Goal: Communication & Community: Participate in discussion

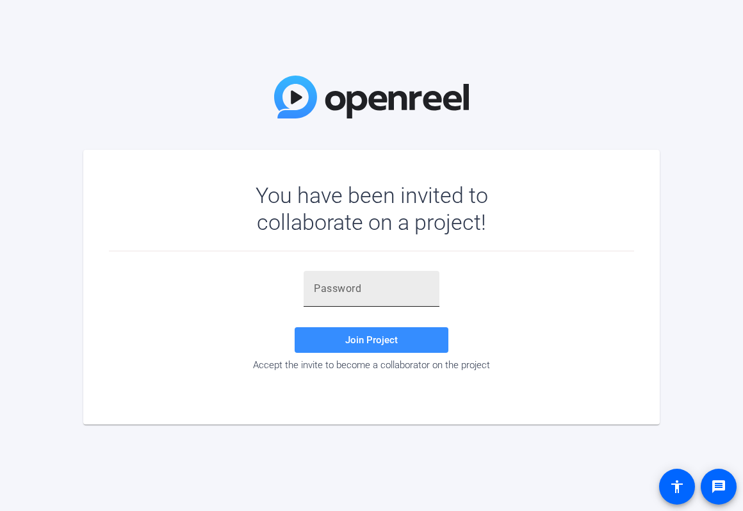
click at [338, 290] on input "text" at bounding box center [371, 288] width 115 height 15
paste input "Zv~F$a"
type input "Zv~F$a"
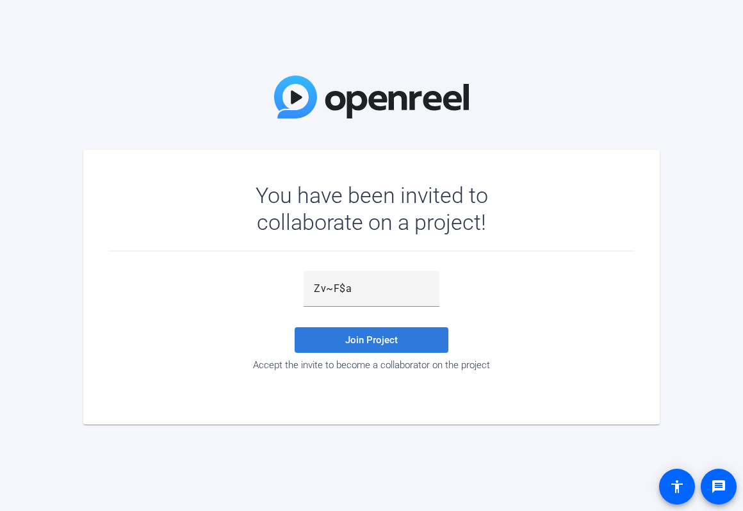
click at [377, 336] on span "Join Project" at bounding box center [371, 341] width 53 height 12
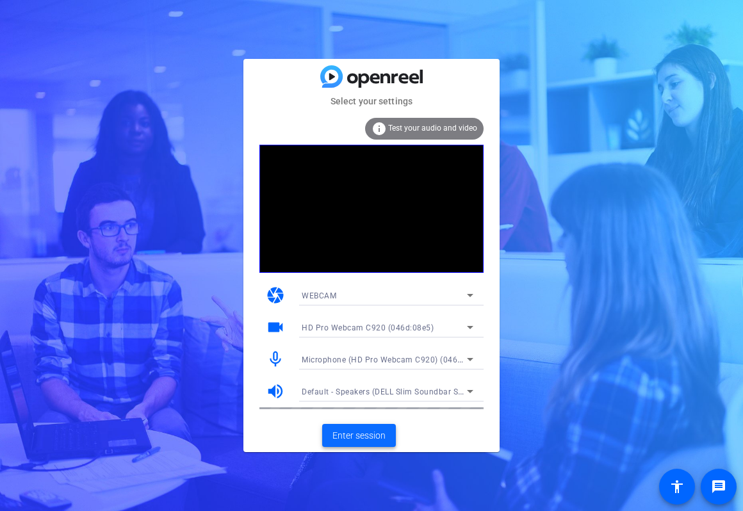
click at [373, 438] on span "Enter session" at bounding box center [359, 435] width 53 height 13
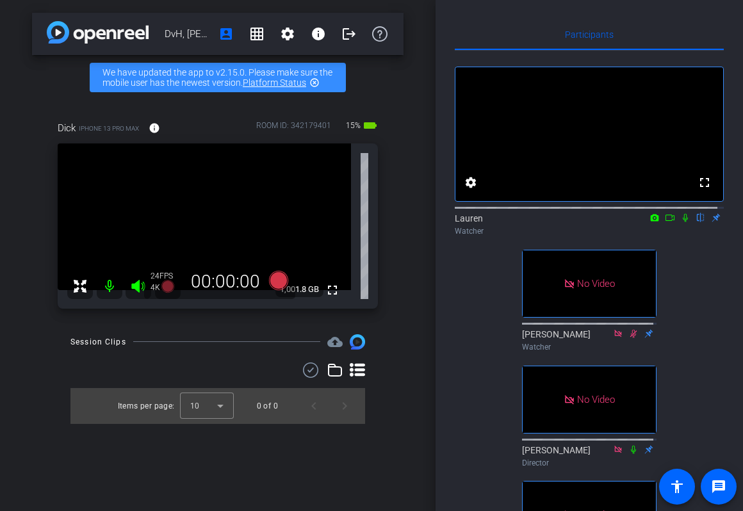
click at [488, 16] on div "Participants fullscreen settings Lauren flip Watcher No Video [PERSON_NAME] Wat…" at bounding box center [590, 255] width 308 height 511
click at [683, 222] on icon at bounding box center [685, 218] width 5 height 8
click at [725, 321] on div "Participants fullscreen settings Lauren flip Watcher fullscreen [PERSON_NAME] W…" at bounding box center [590, 255] width 308 height 511
click at [666, 221] on icon at bounding box center [670, 218] width 9 height 6
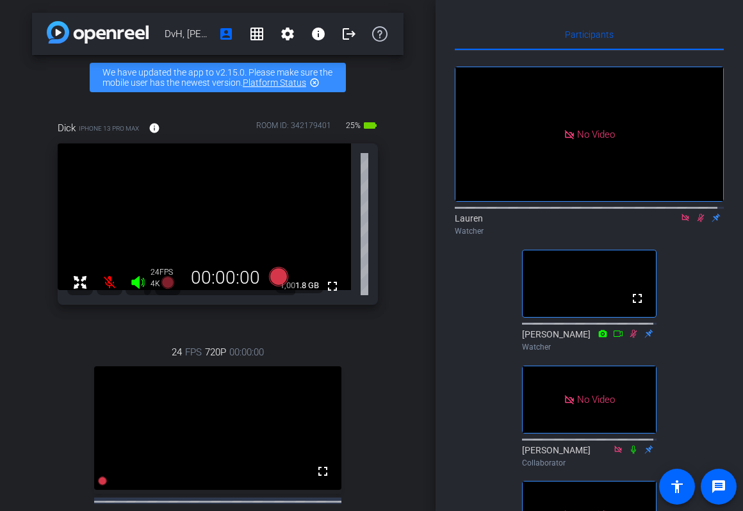
click at [41, 433] on div "Dick iPhone 13 Pro Max info ROOM ID: 342179401 25% battery_std fullscreen 1,001…" at bounding box center [218, 348] width 372 height 497
click at [682, 221] on icon at bounding box center [685, 217] width 7 height 7
click at [681, 222] on icon at bounding box center [686, 217] width 10 height 9
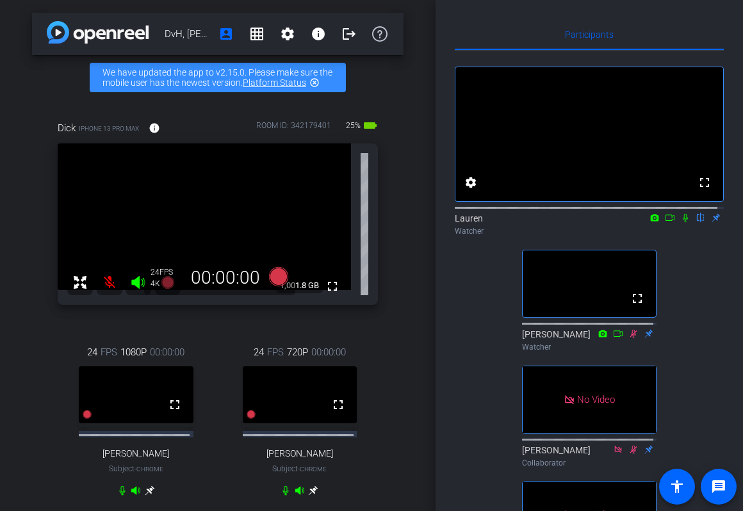
click at [665, 222] on icon at bounding box center [670, 217] width 10 height 9
click at [696, 222] on icon at bounding box center [701, 217] width 10 height 9
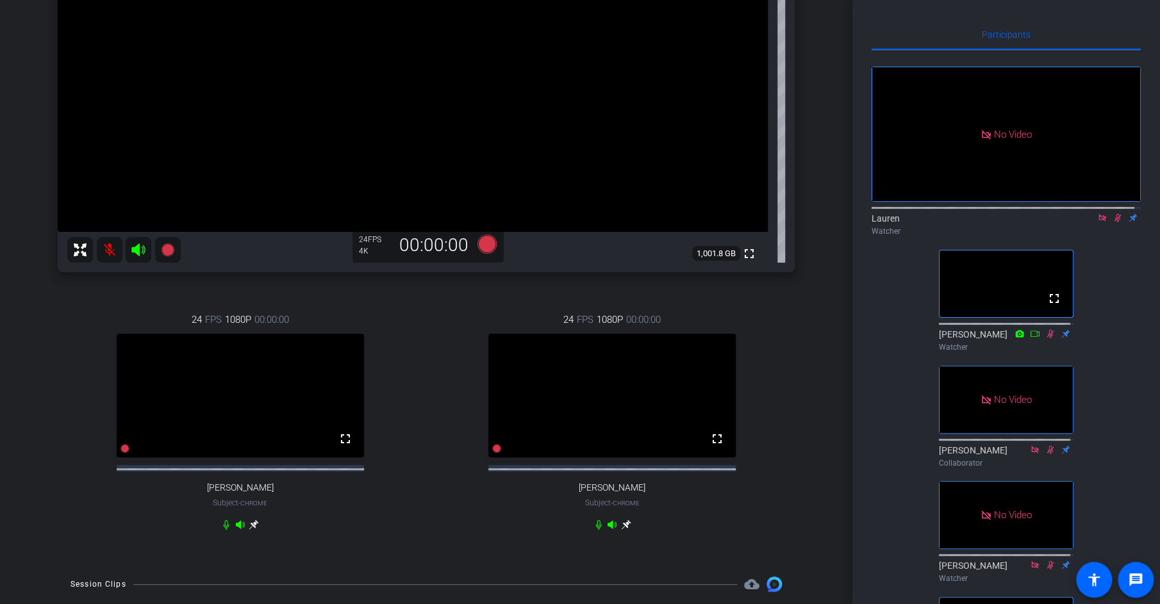
click at [743, 221] on icon at bounding box center [1101, 217] width 7 height 7
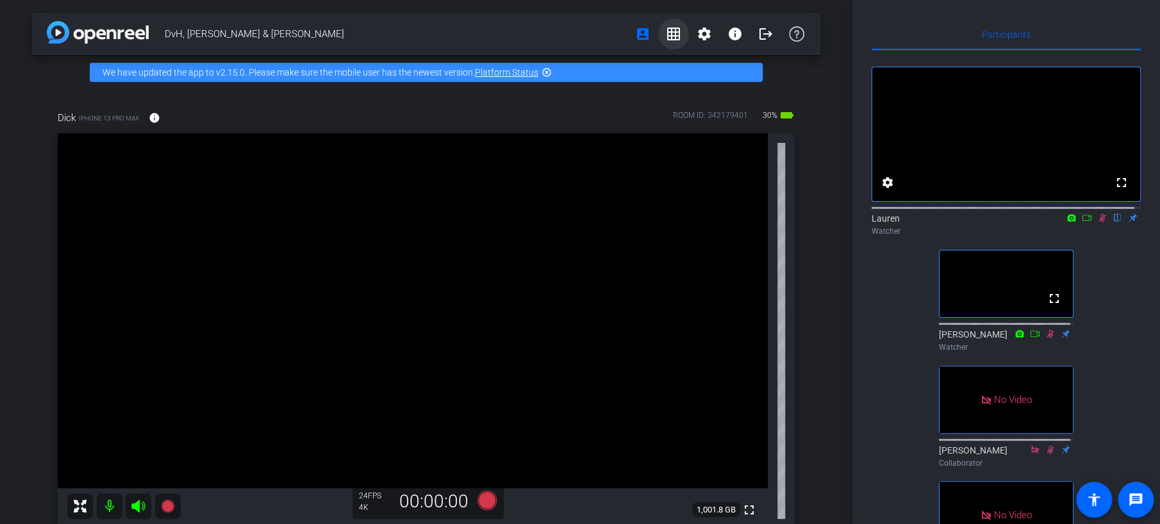
click at [669, 32] on mat-icon "grid_on" at bounding box center [673, 33] width 15 height 15
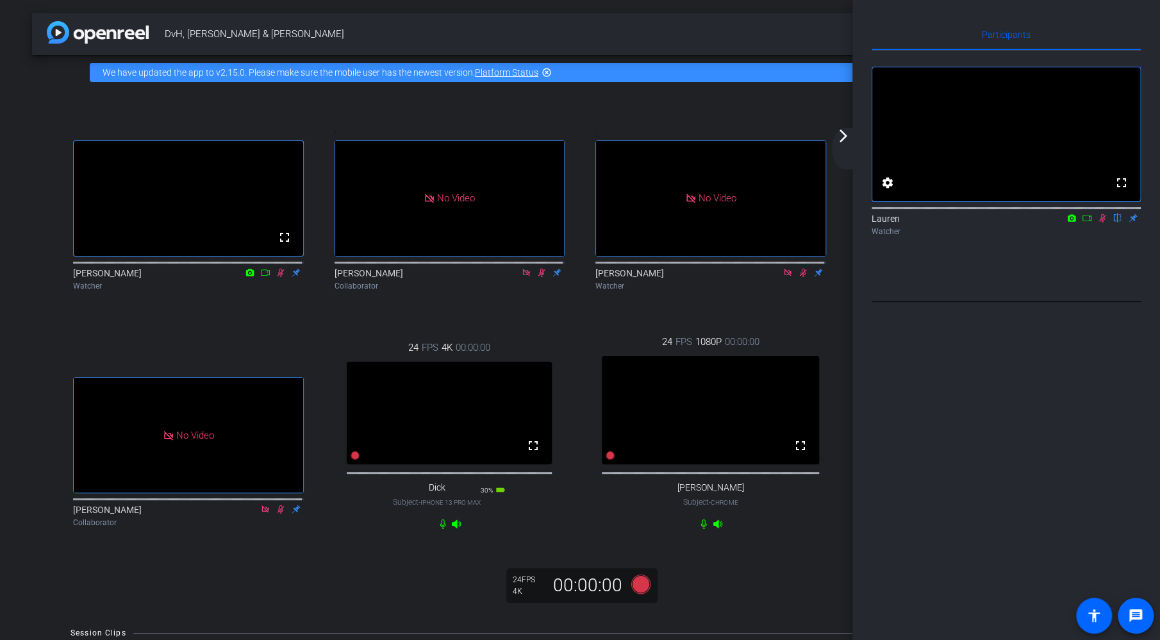
click at [743, 145] on div "arrow_back_ios_new arrow_forward_ios" at bounding box center [845, 148] width 27 height 41
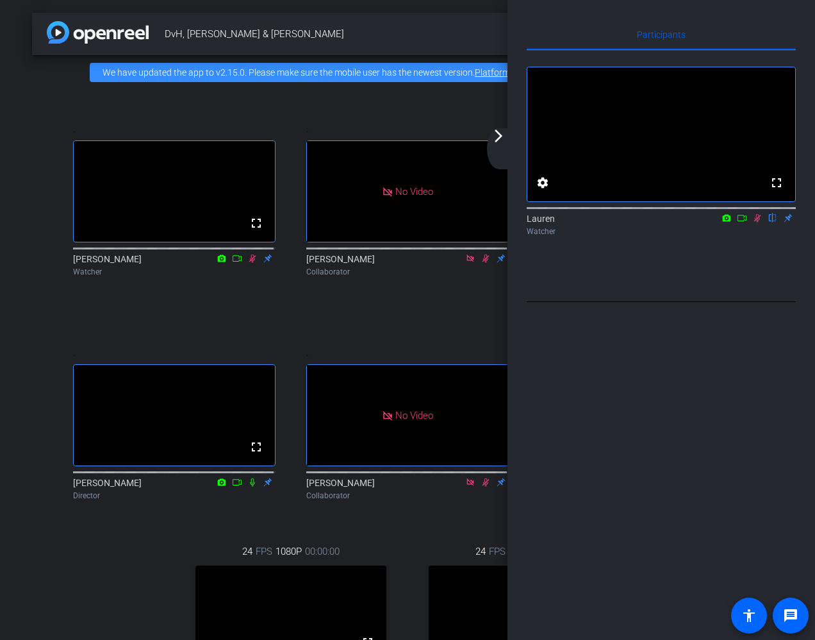
click at [504, 148] on div "arrow_back_ios_new arrow_forward_ios" at bounding box center [500, 148] width 27 height 41
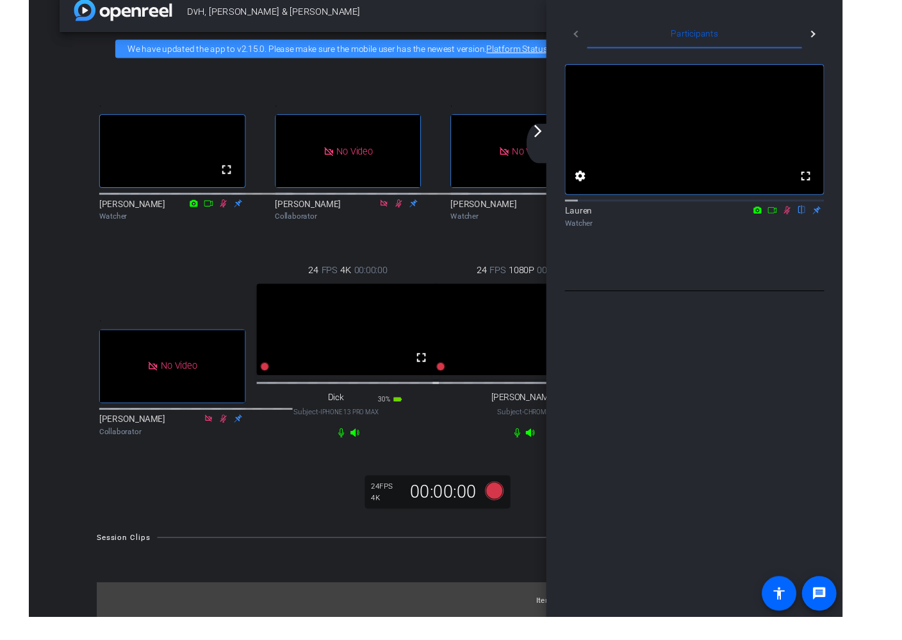
scroll to position [24, 0]
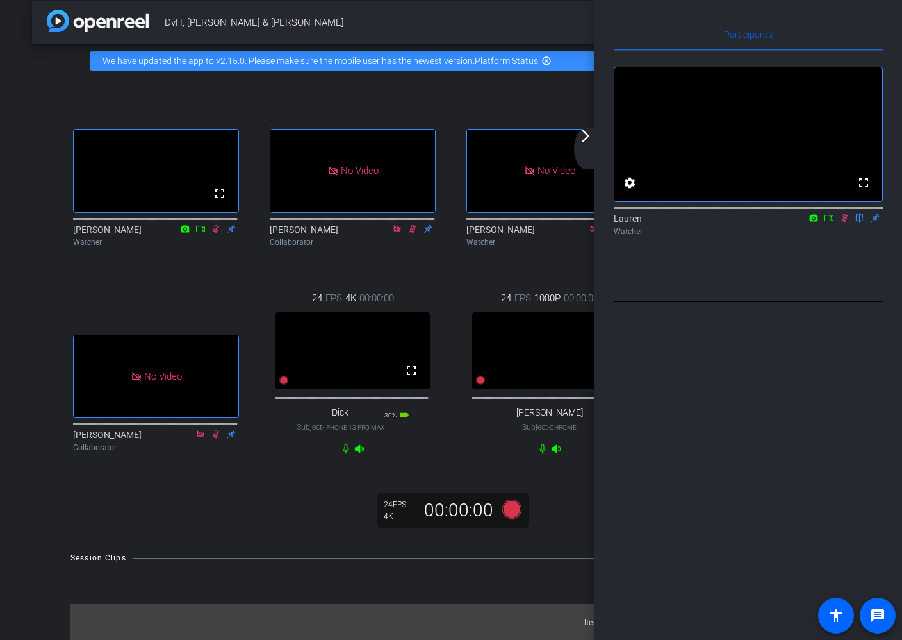
click at [586, 145] on div "arrow_back_ios_new arrow_forward_ios" at bounding box center [587, 148] width 27 height 41
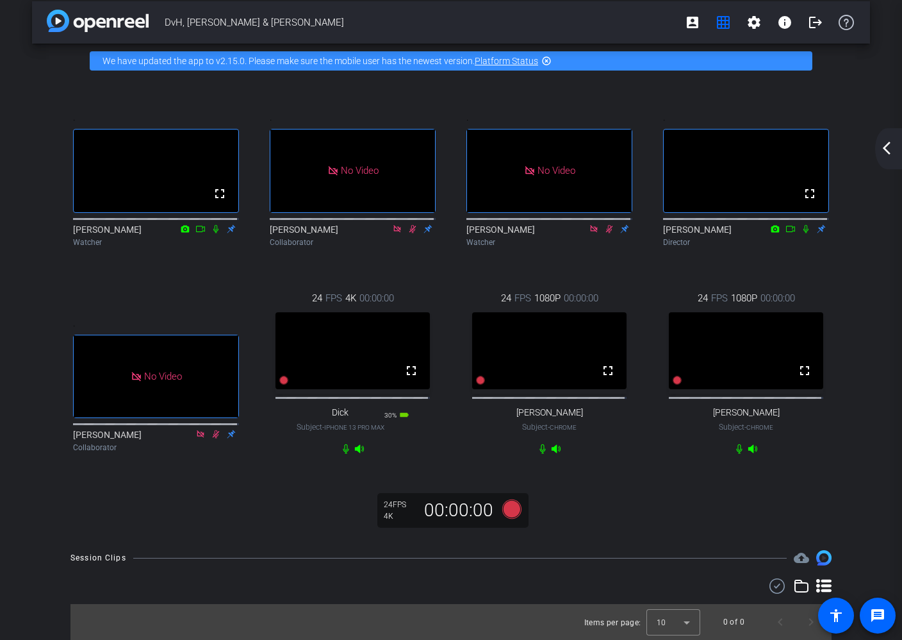
click at [743, 145] on mat-icon "arrow_back_ios_new" at bounding box center [886, 147] width 15 height 15
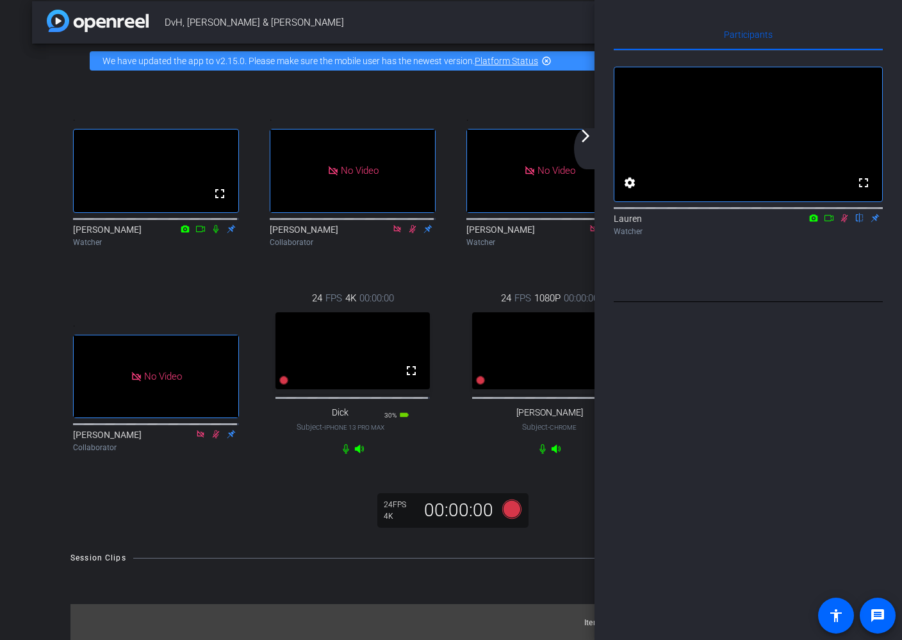
click at [584, 147] on div "arrow_back_ios_new arrow_forward_ios" at bounding box center [587, 148] width 27 height 41
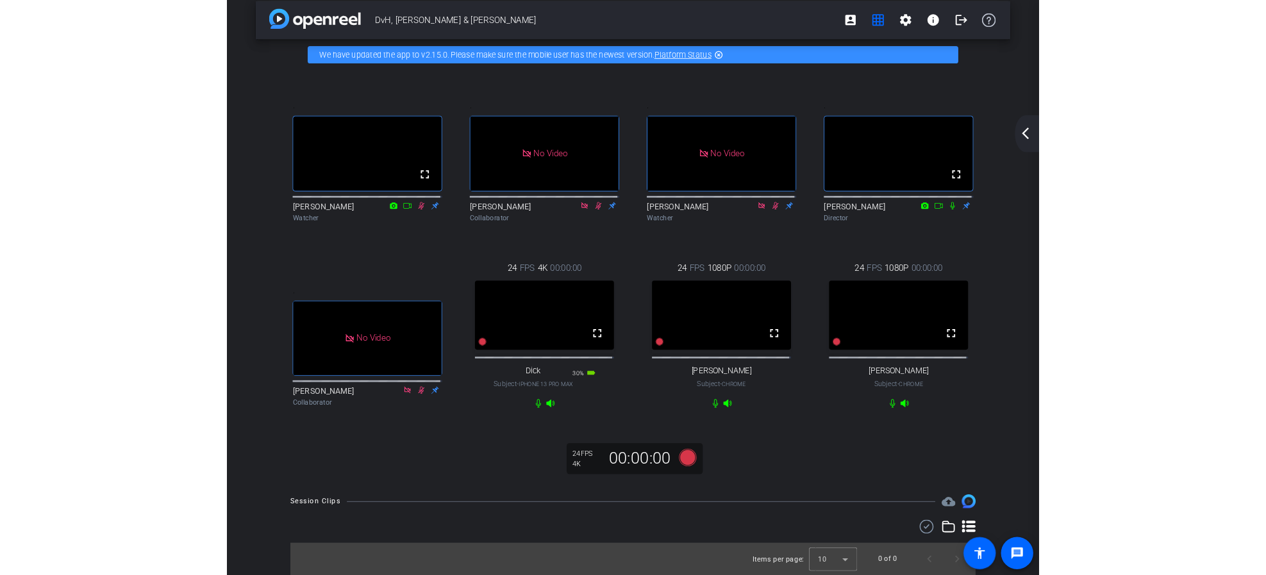
scroll to position [0, 0]
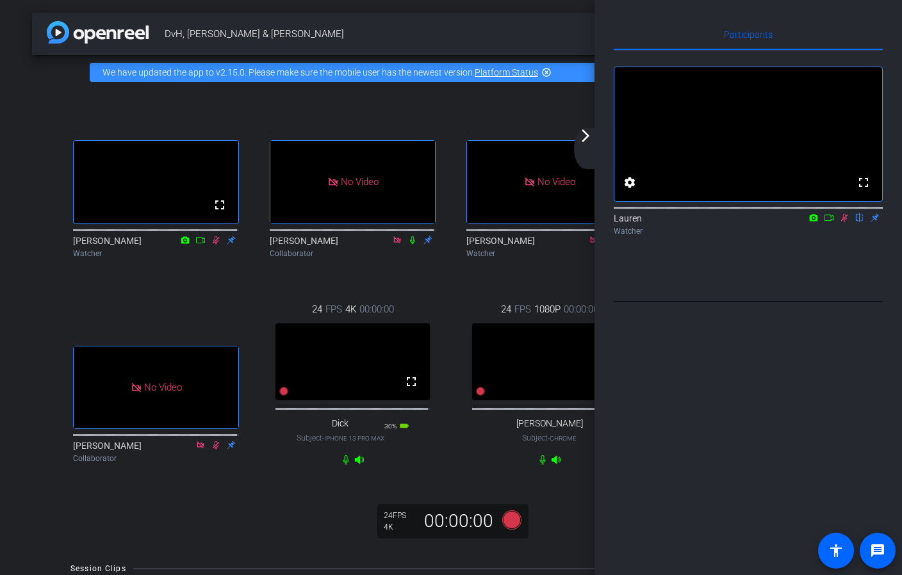
click at [590, 142] on mat-icon "arrow_forward_ios" at bounding box center [585, 135] width 15 height 15
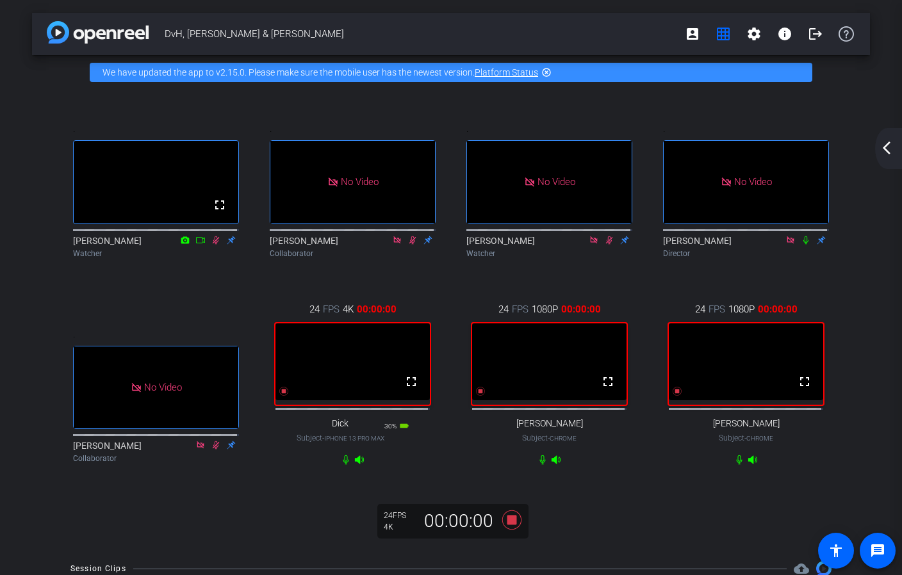
click at [743, 144] on mat-icon "arrow_back_ios_new" at bounding box center [886, 147] width 15 height 15
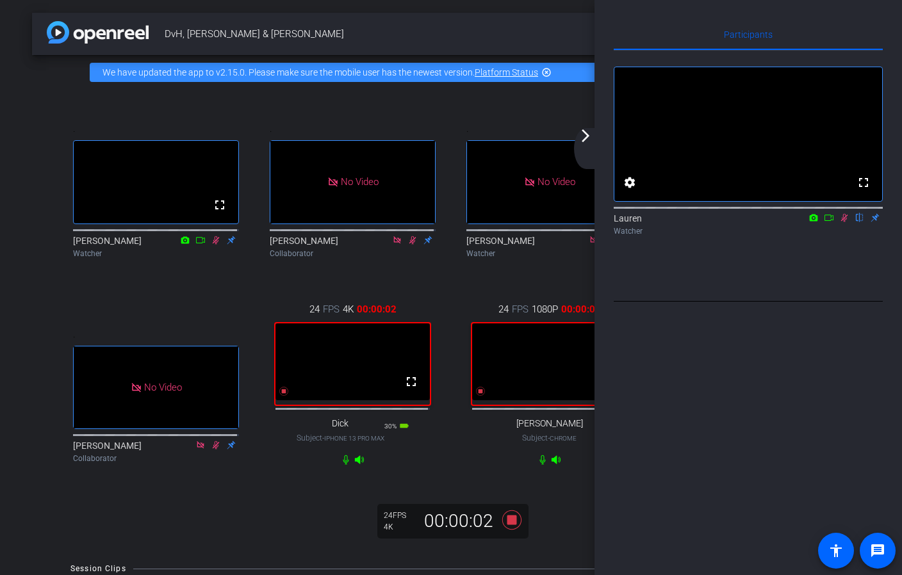
click at [584, 148] on div "arrow_back_ios_new arrow_forward_ios" at bounding box center [587, 148] width 27 height 41
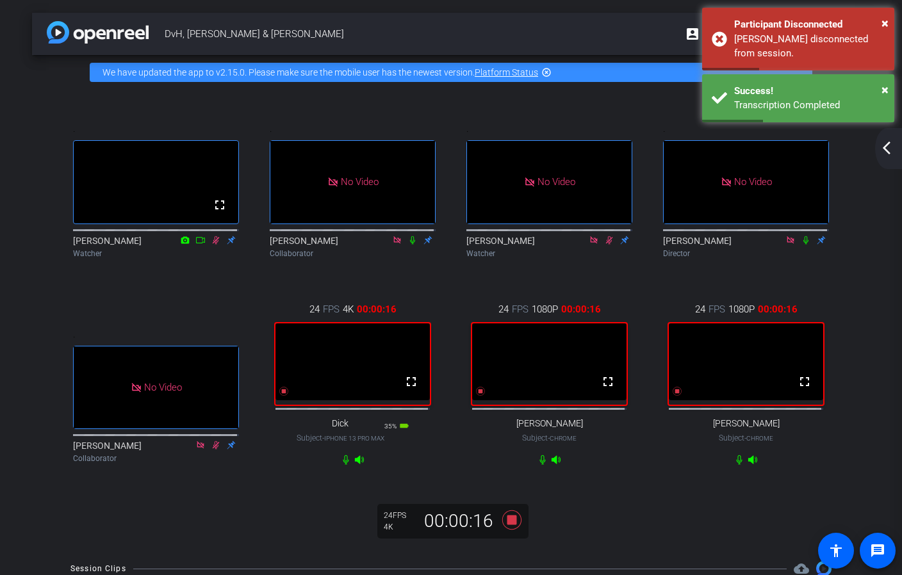
click at [743, 151] on mat-icon "arrow_back_ios_new" at bounding box center [886, 147] width 15 height 15
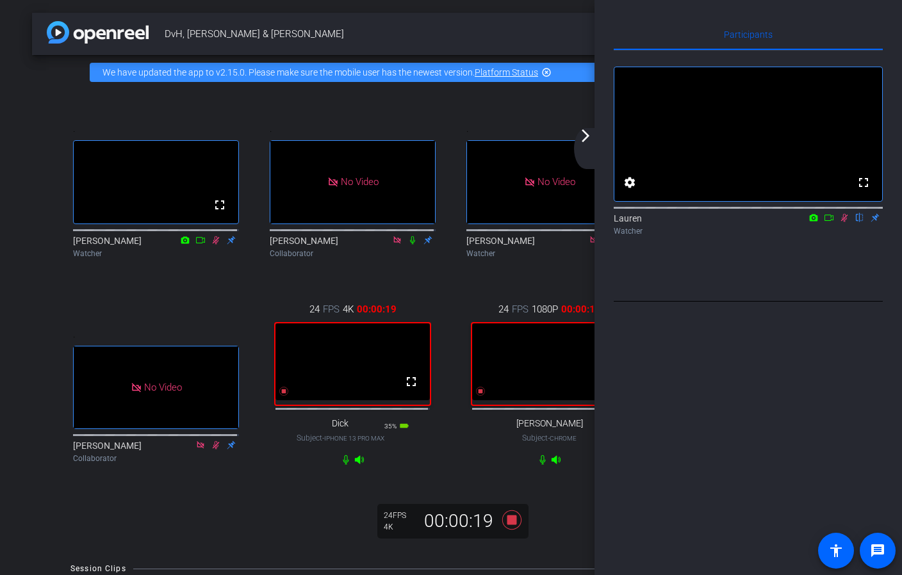
click at [743, 222] on icon at bounding box center [829, 217] width 10 height 9
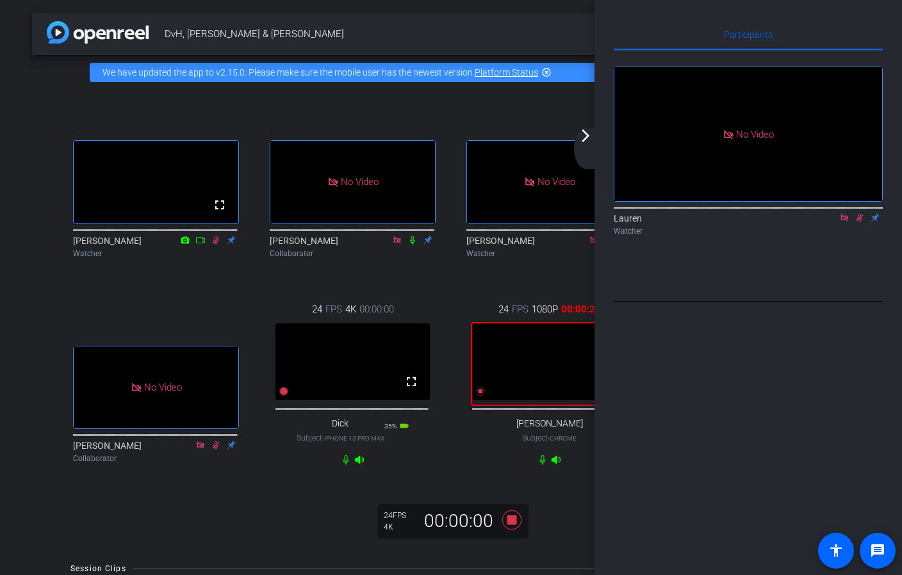
click at [586, 148] on div "arrow_back_ios_new arrow_forward_ios" at bounding box center [587, 148] width 27 height 41
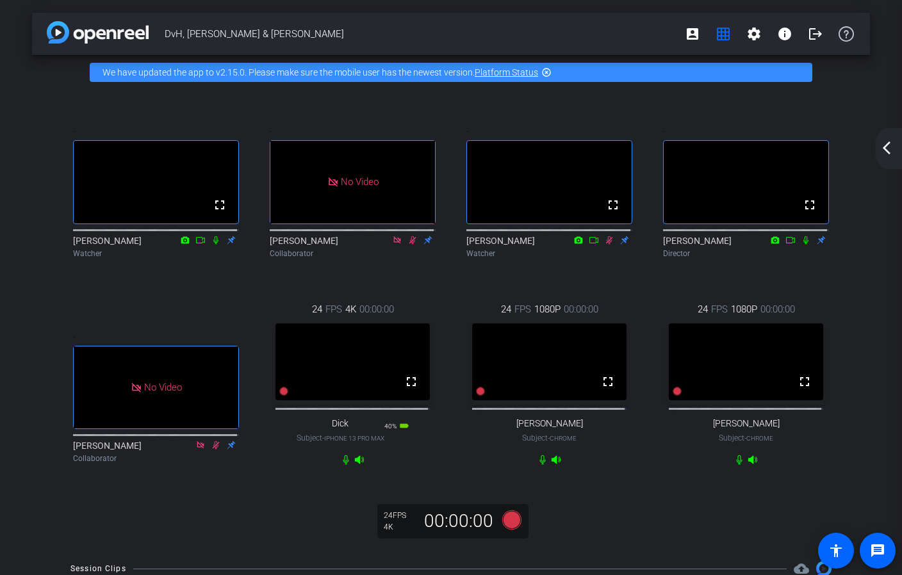
click at [743, 150] on mat-icon "arrow_back_ios_new" at bounding box center [886, 147] width 15 height 15
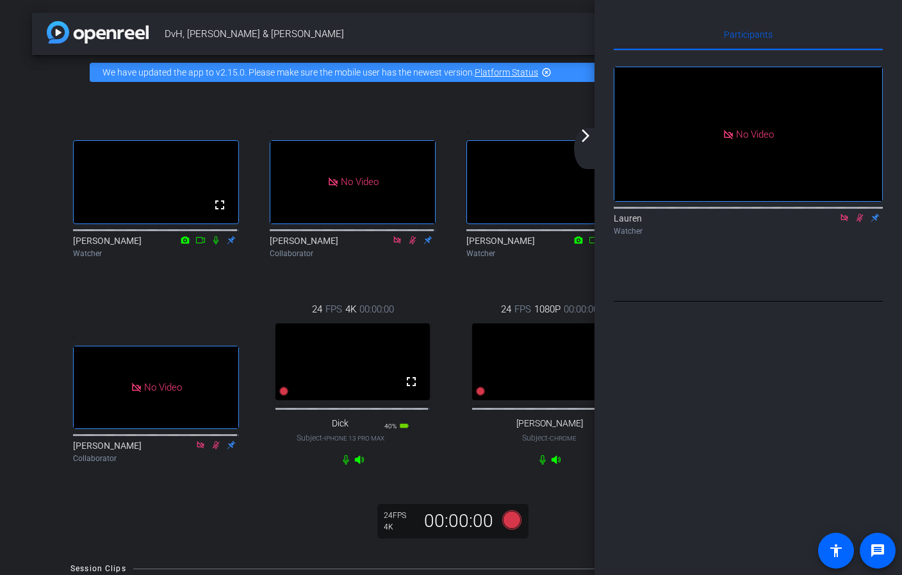
click at [743, 222] on icon at bounding box center [845, 217] width 10 height 9
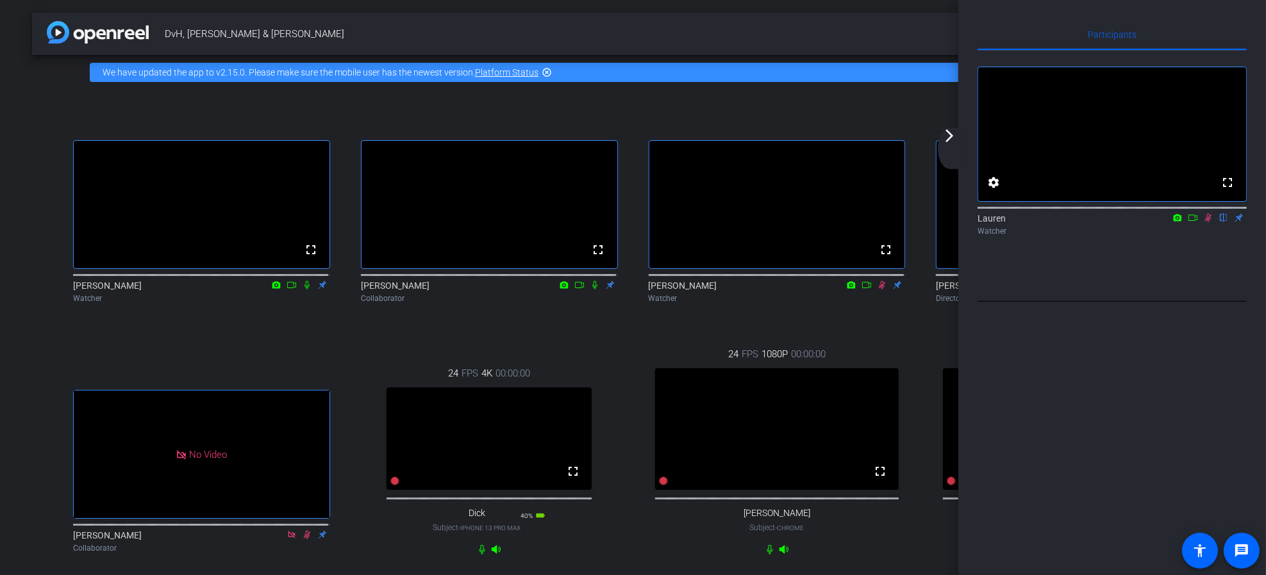
click at [743, 222] on icon at bounding box center [1208, 217] width 10 height 9
click at [743, 136] on mat-icon "arrow_forward_ios" at bounding box center [948, 135] width 15 height 15
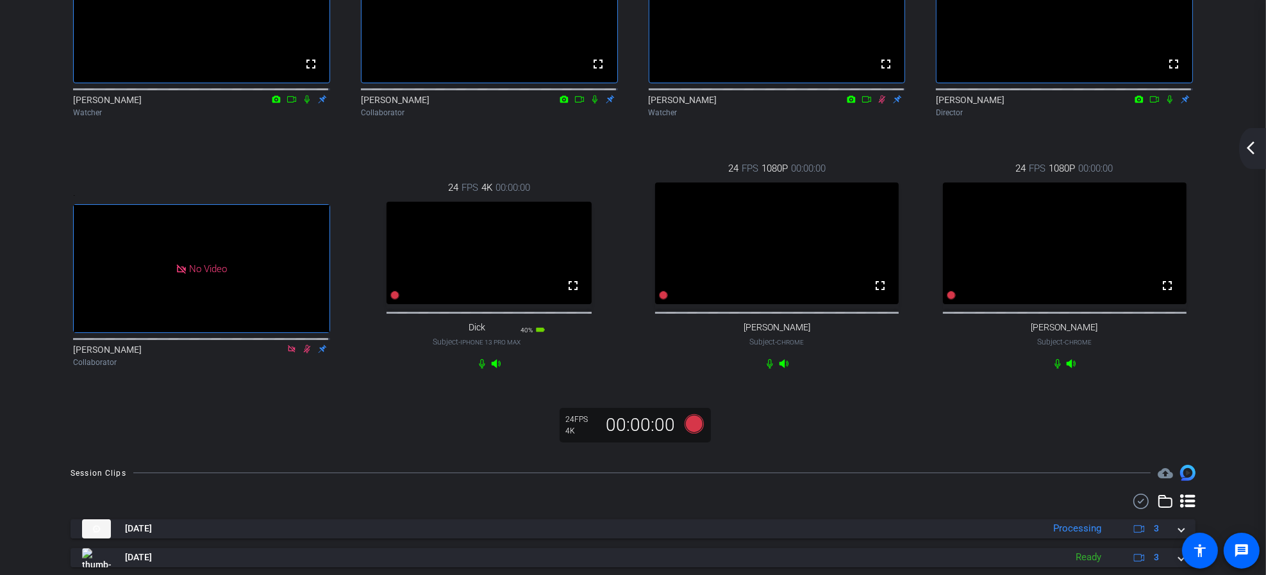
scroll to position [192, 0]
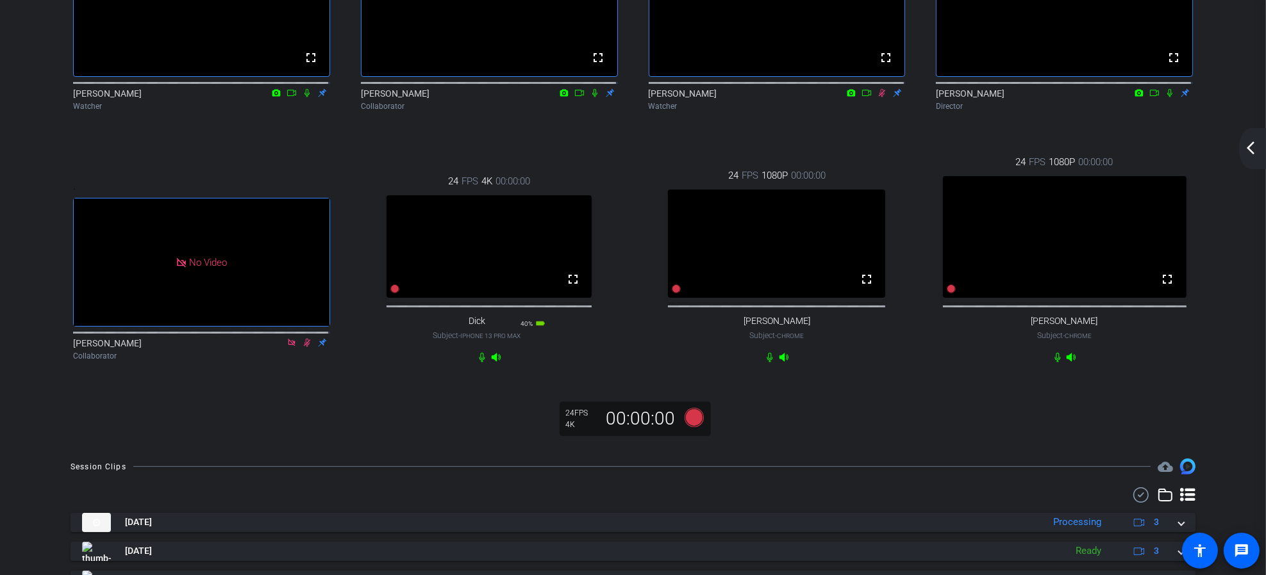
drag, startPoint x: 836, startPoint y: 374, endPoint x: 834, endPoint y: 382, distance: 8.5
